Goal: Information Seeking & Learning: Learn about a topic

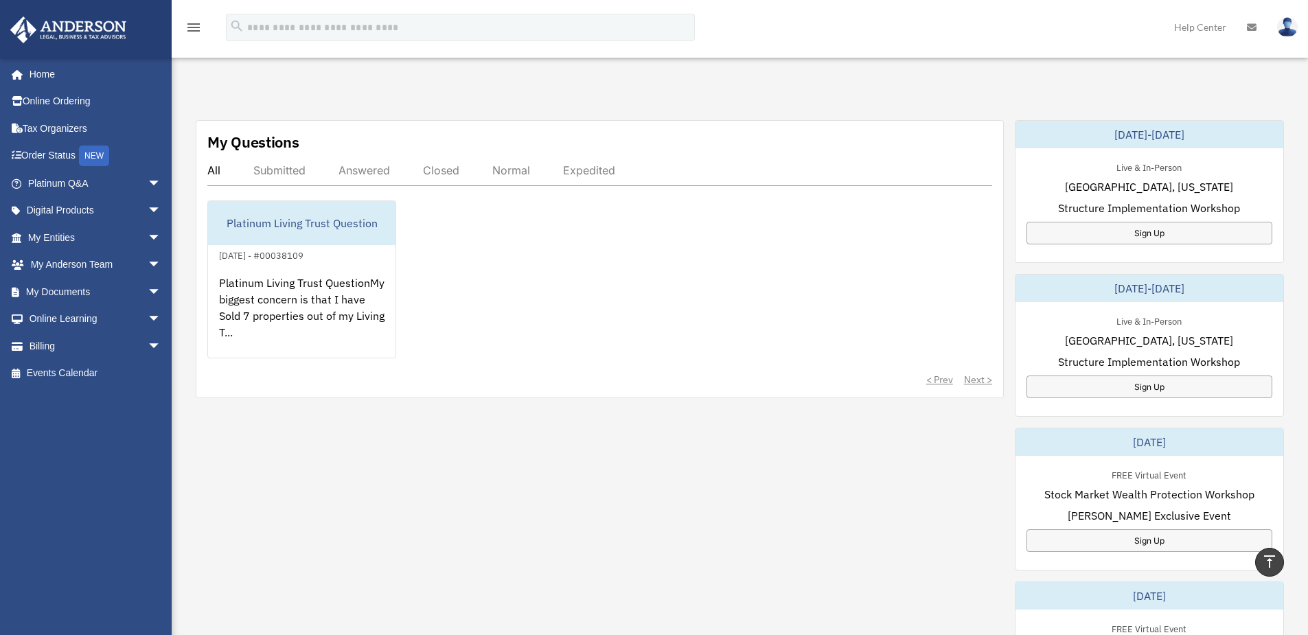
scroll to position [464, 0]
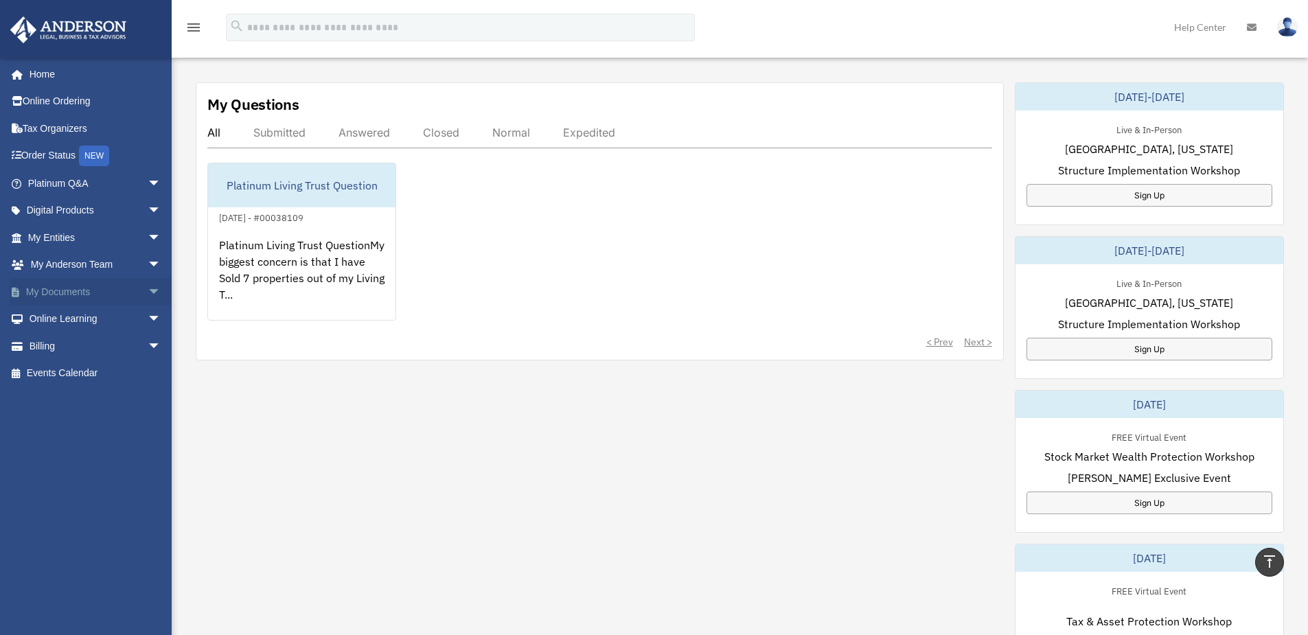
click at [81, 292] on link "My Documents arrow_drop_down" at bounding box center [96, 291] width 172 height 27
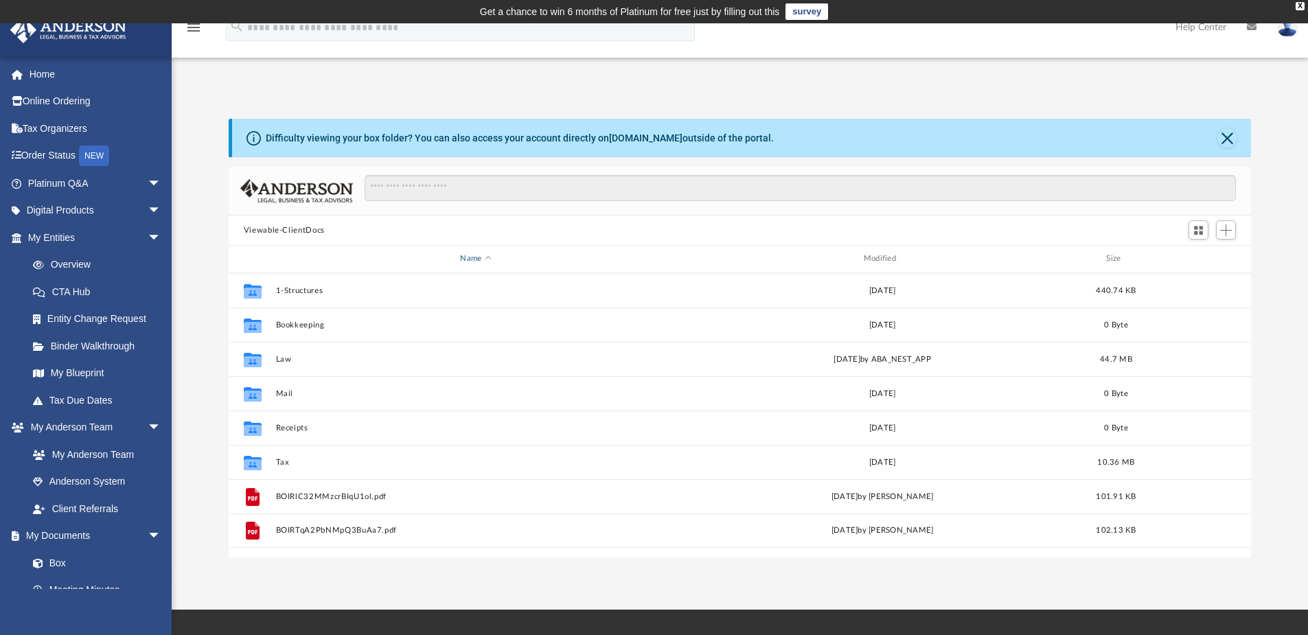
click at [489, 256] on div "Name" at bounding box center [475, 259] width 401 height 12
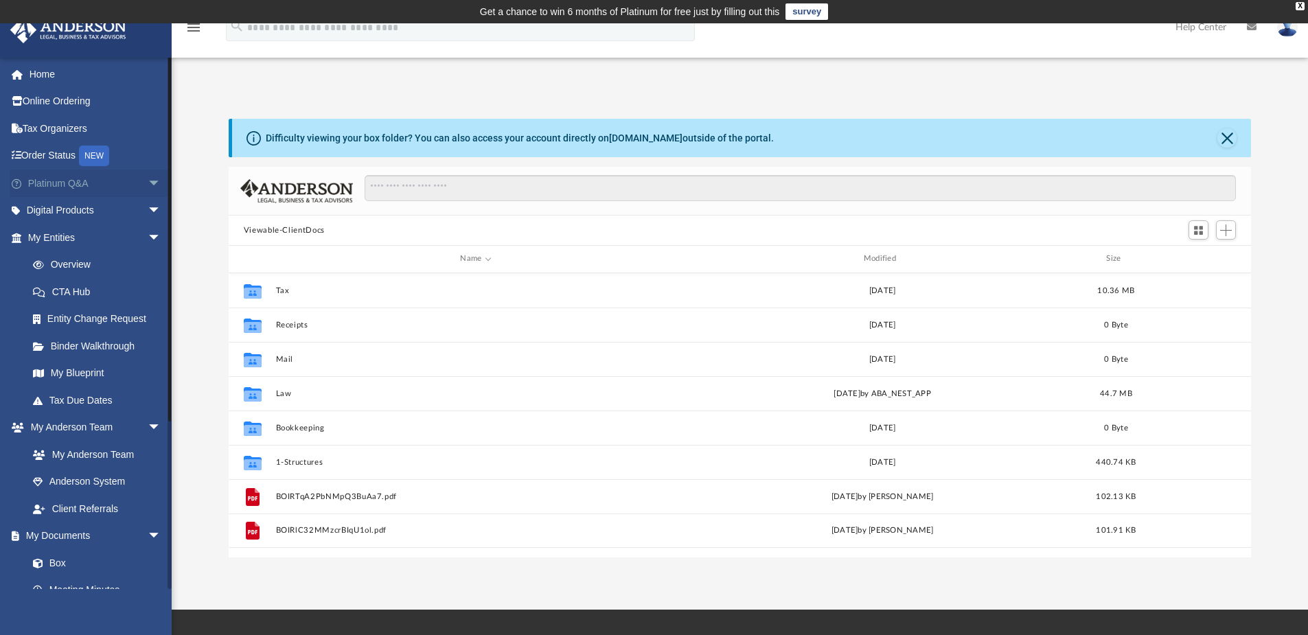
click at [54, 183] on link "Platinum Q&A arrow_drop_down" at bounding box center [96, 183] width 172 height 27
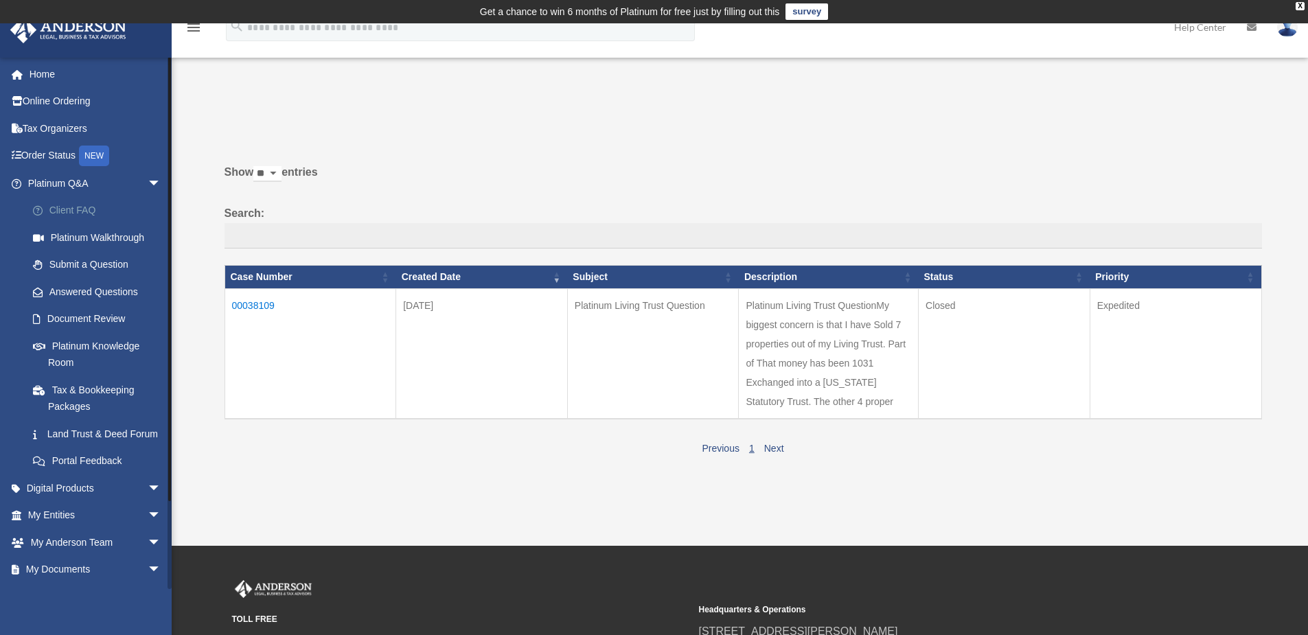
click at [65, 209] on link "Client FAQ" at bounding box center [100, 210] width 163 height 27
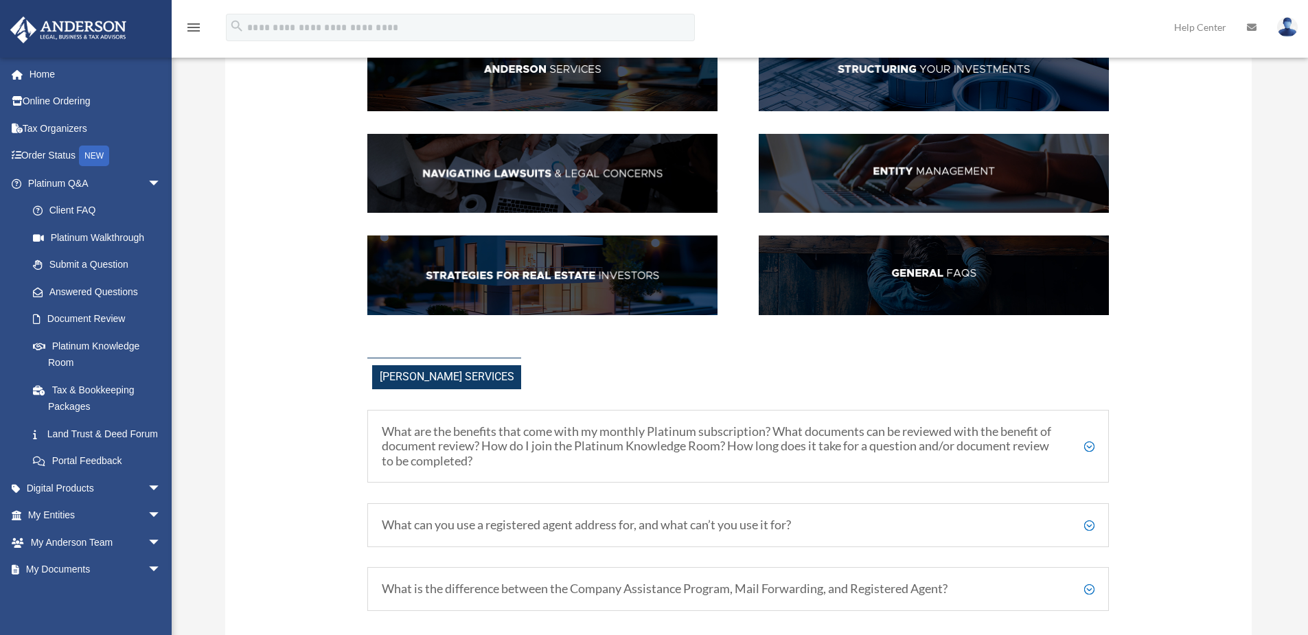
scroll to position [275, 0]
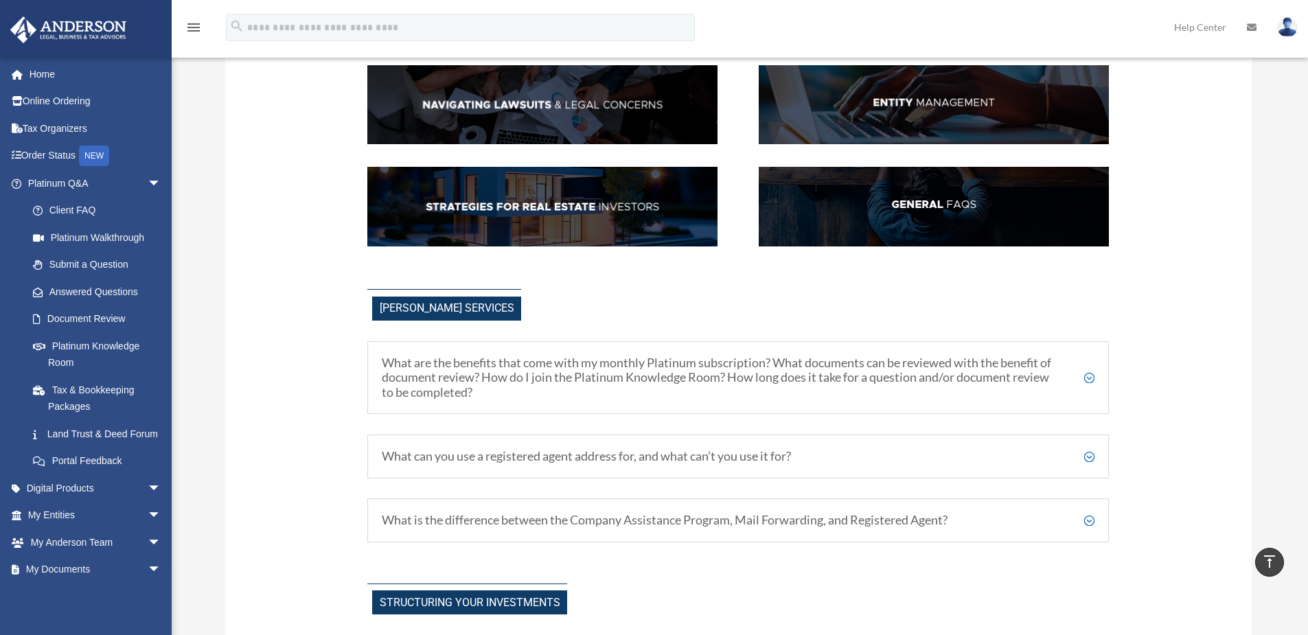
click at [1090, 455] on h5 "What can you use a registered agent address for, and what can’t you use it for?" at bounding box center [738, 456] width 713 height 15
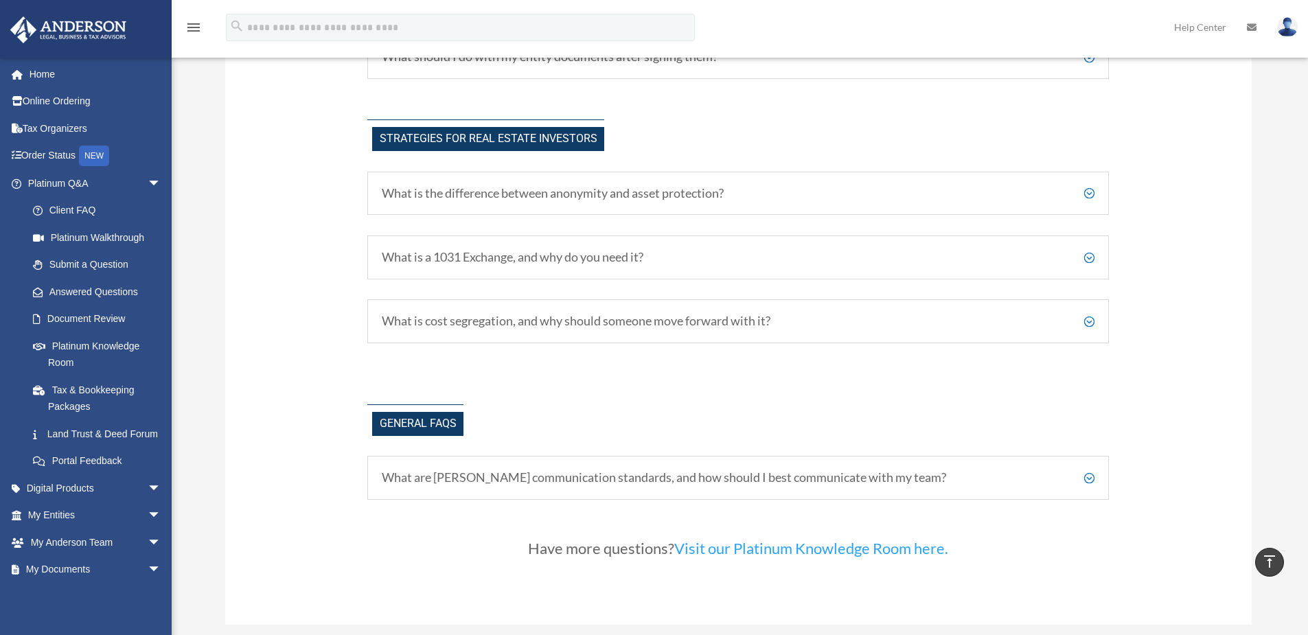
scroll to position [2953, 0]
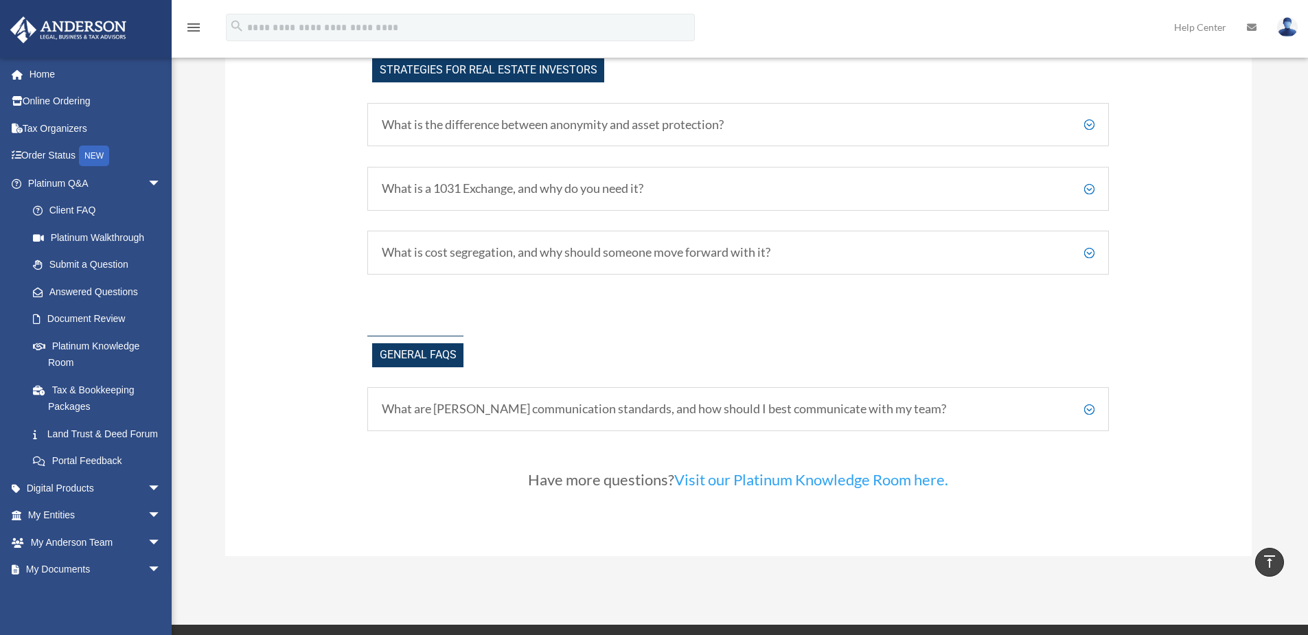
click at [1087, 407] on h5 "What are [PERSON_NAME] communication standards, and how should I best communica…" at bounding box center [738, 409] width 713 height 15
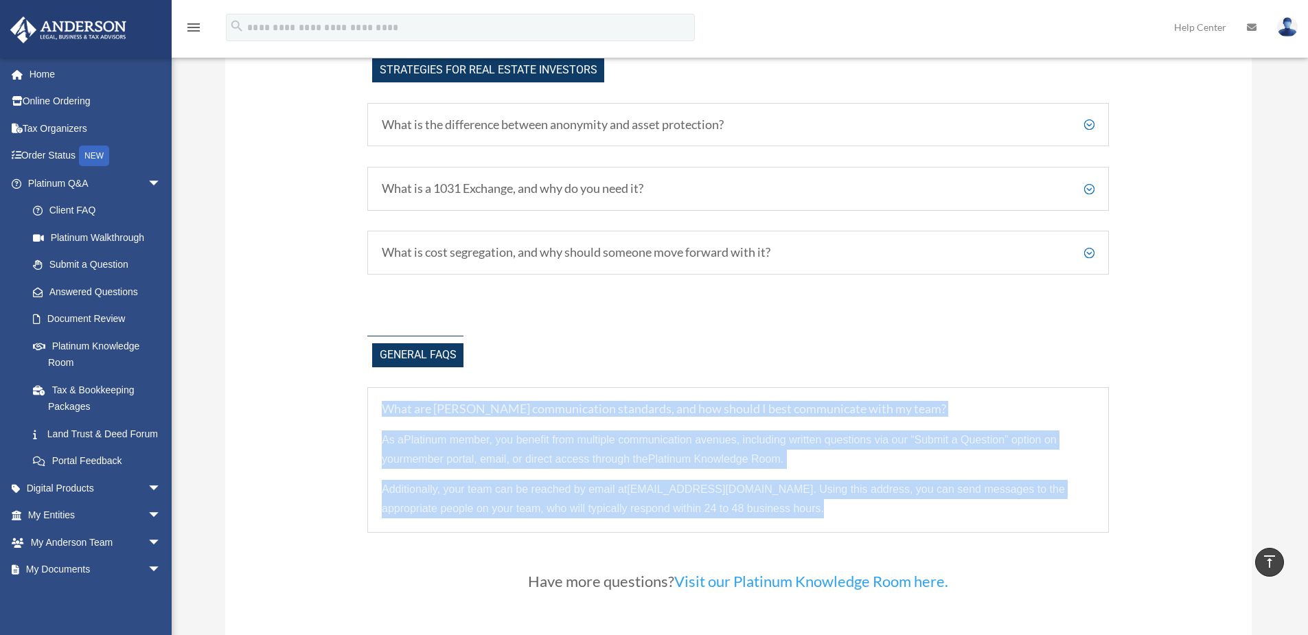
drag, startPoint x: 381, startPoint y: 405, endPoint x: 856, endPoint y: 502, distance: 485.2
click at [856, 502] on div "What are Anderson's communication standards, and how should I best communicate …" at bounding box center [738, 460] width 742 height 146
copy div "What are Anderson's communication standards, and how should I best communicate …"
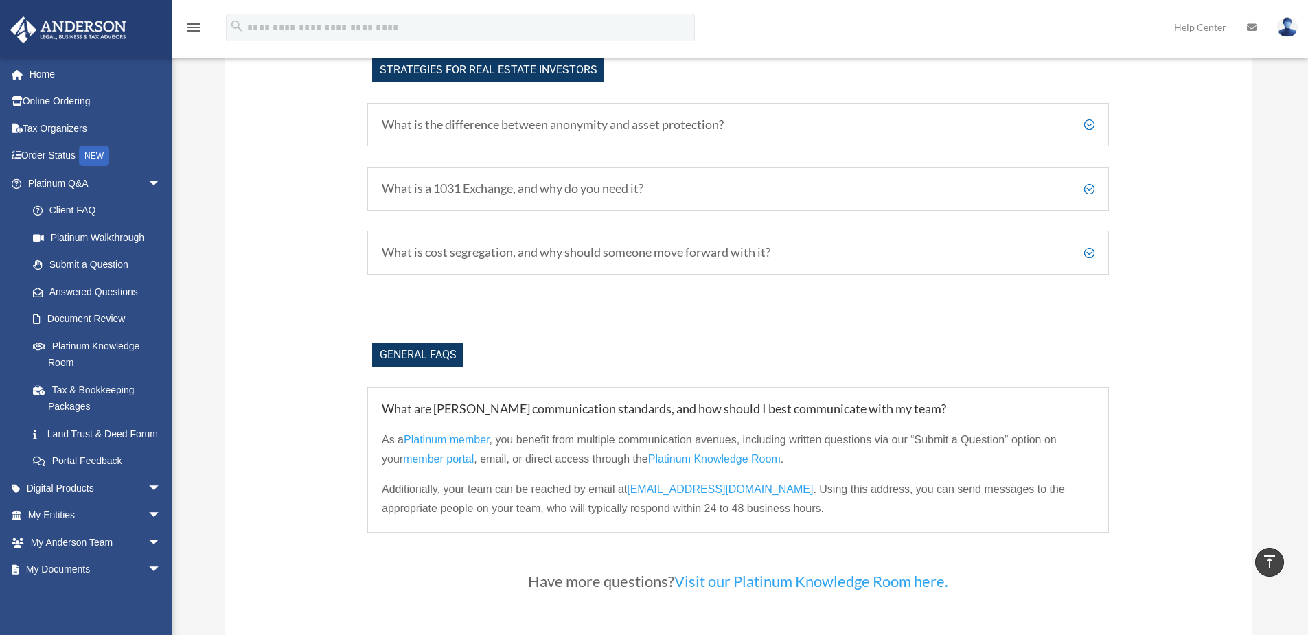
click at [949, 609] on div "Have more questions? Visit our Platinum Knowledge Room here." at bounding box center [738, 585] width 742 height 63
click at [821, 581] on link "Visit our Platinum Knowledge Room here." at bounding box center [811, 584] width 274 height 25
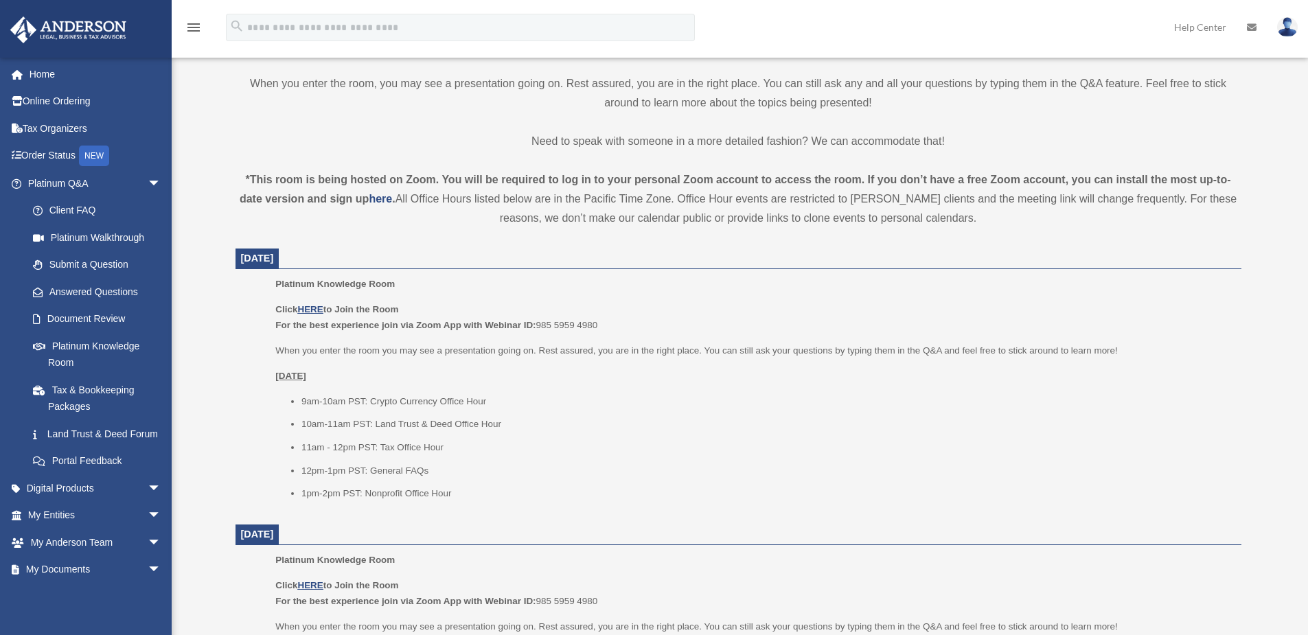
scroll to position [412, 0]
